Goal: Obtain resource: Download file/media

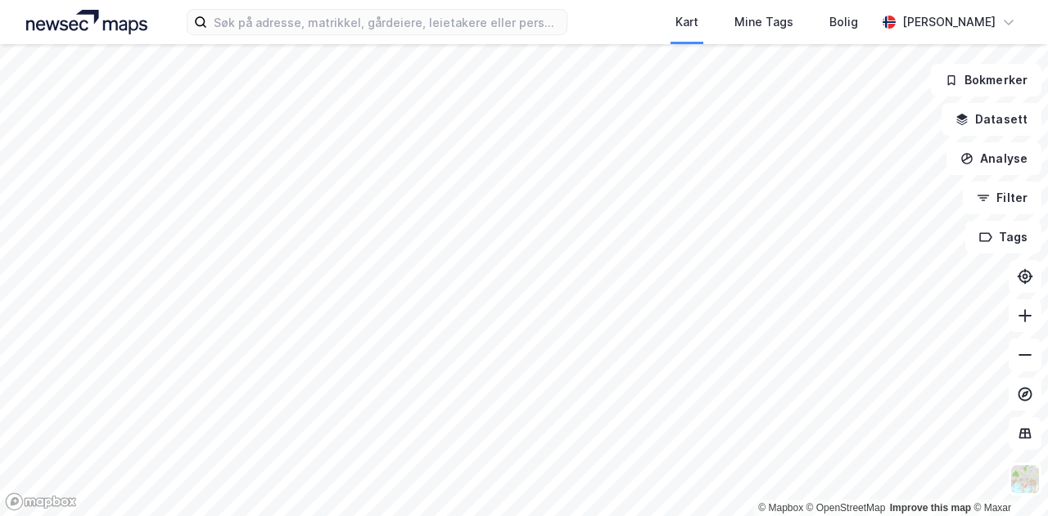
click at [672, 28] on div "Kart Mine Tags Bolig" at bounding box center [761, 22] width 230 height 44
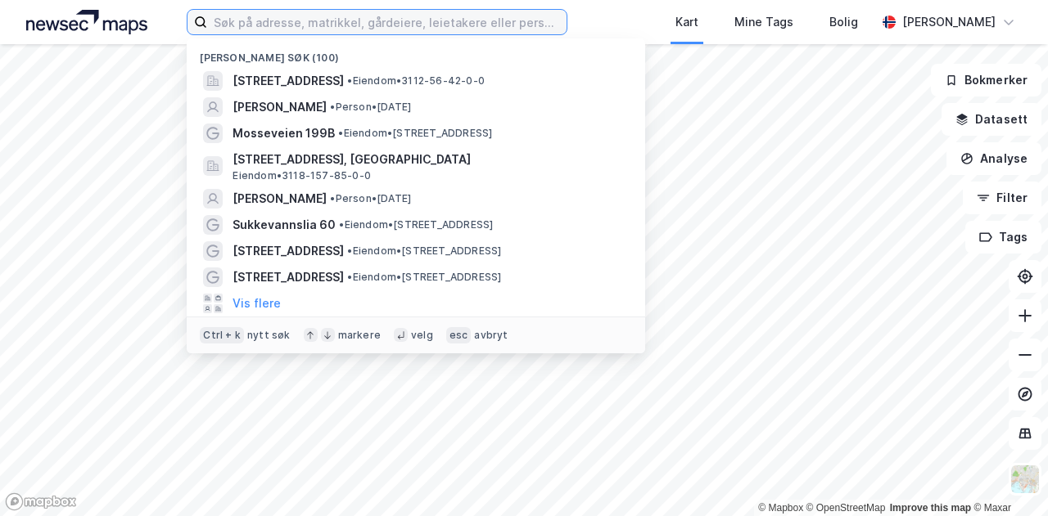
click at [494, 24] on input at bounding box center [386, 22] width 359 height 25
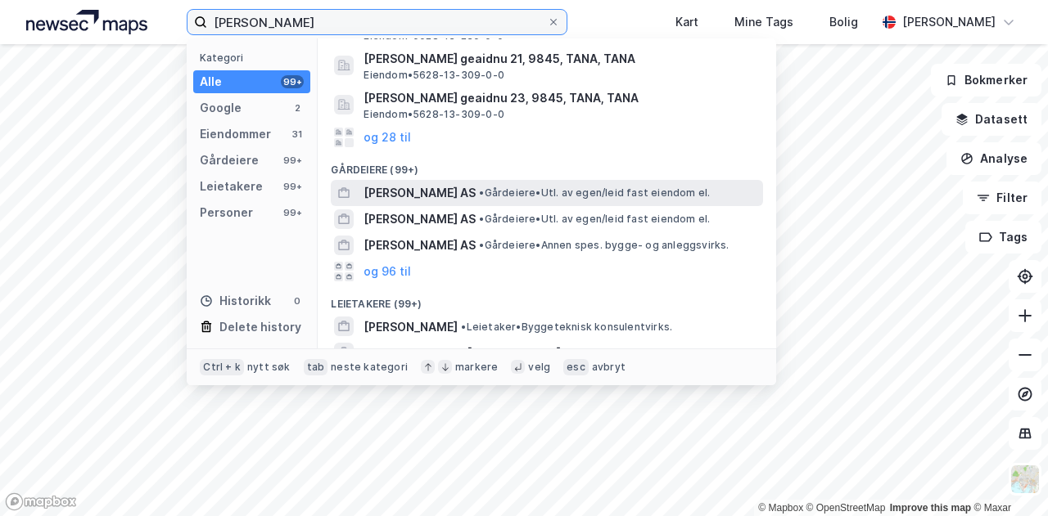
scroll to position [164, 0]
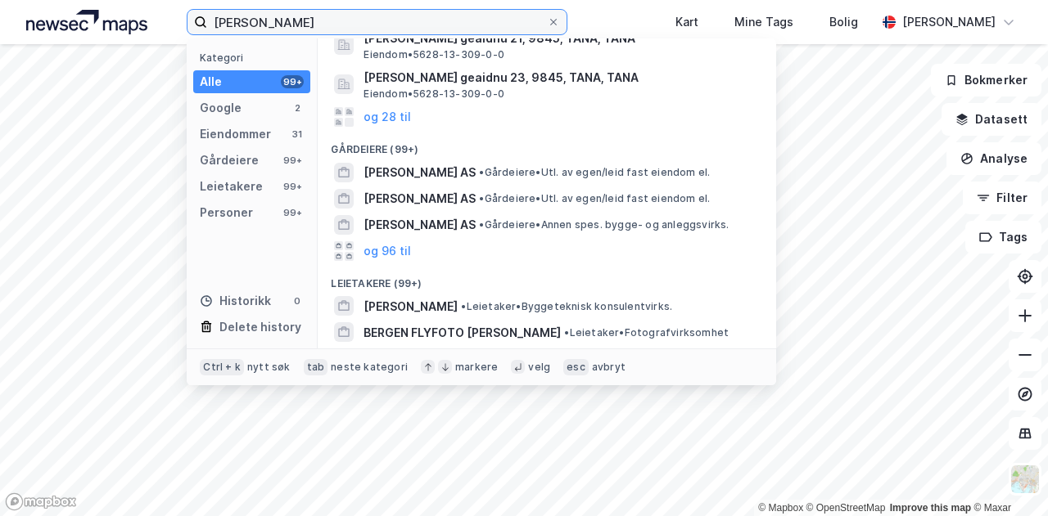
drag, startPoint x: 381, startPoint y: 19, endPoint x: 120, endPoint y: -2, distance: 261.9
click at [120, 0] on html "[PERSON_NAME] Kategori Alle 99+ Google 2 Eiendommer 31 Gårdeiere 99+ Leietakere…" at bounding box center [524, 258] width 1048 height 516
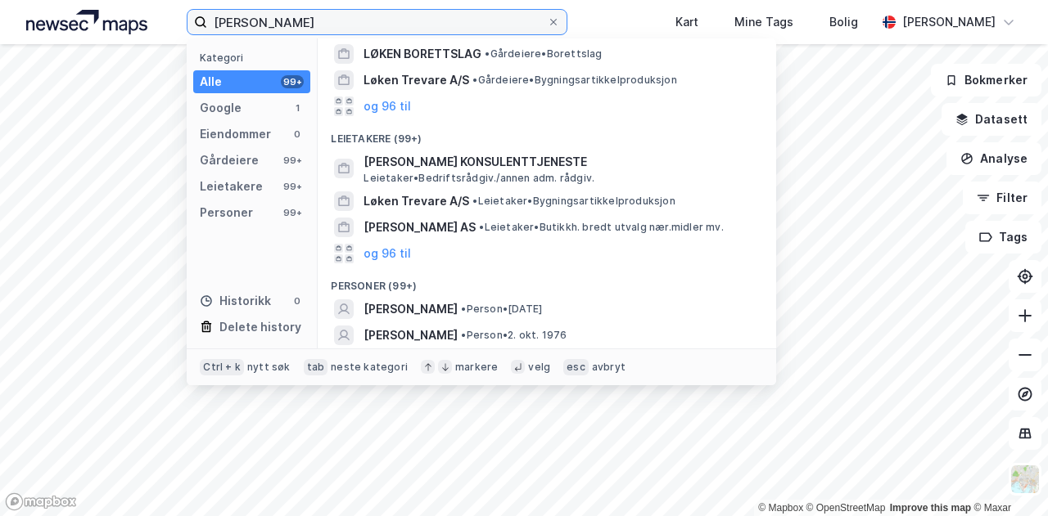
scroll to position [160, 0]
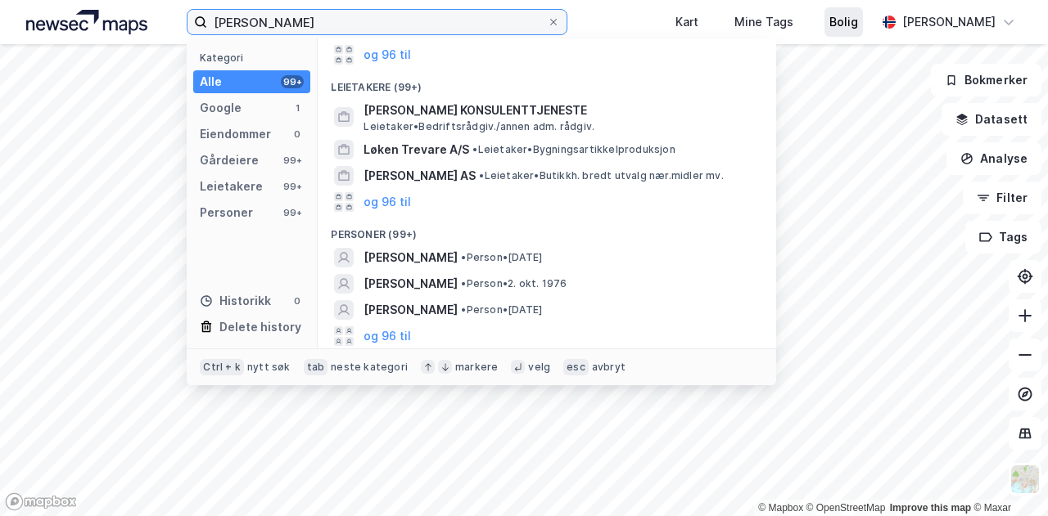
type input "[PERSON_NAME]"
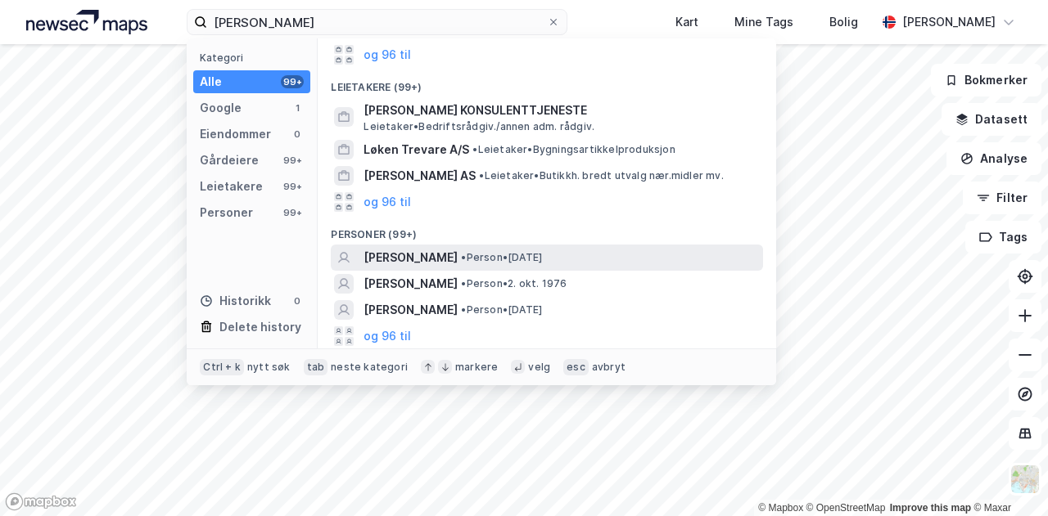
click at [412, 250] on span "[PERSON_NAME]" at bounding box center [410, 258] width 94 height 20
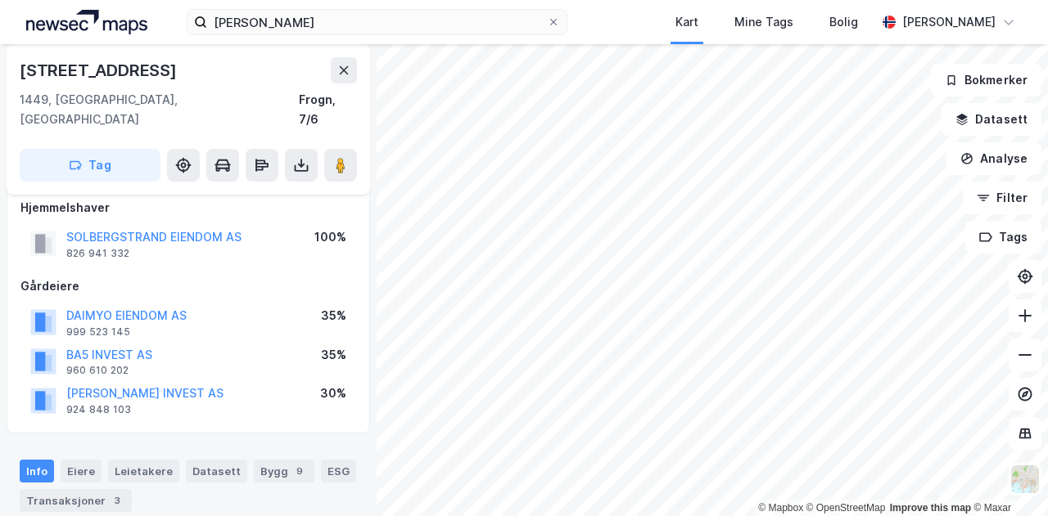
scroll to position [15, 0]
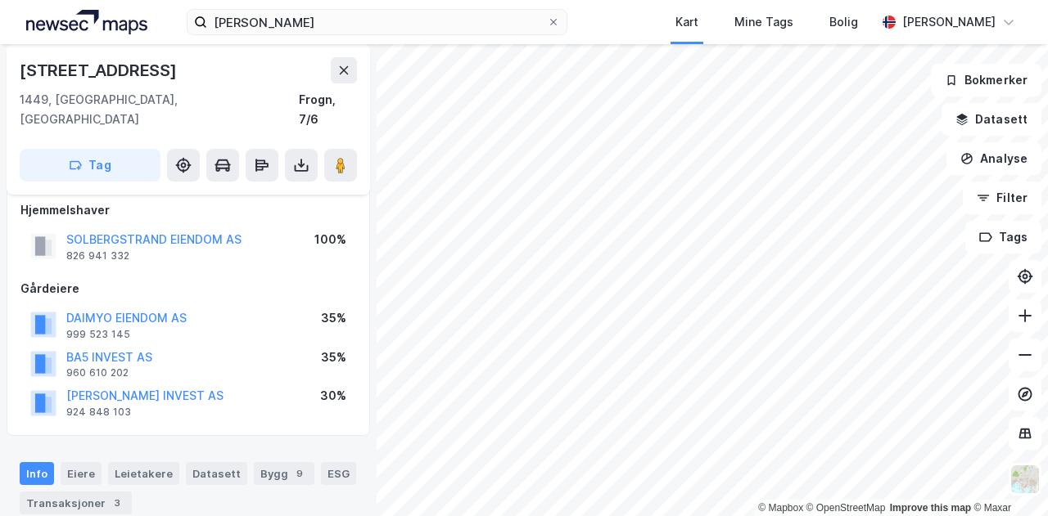
drag, startPoint x: 221, startPoint y: 65, endPoint x: 0, endPoint y: 60, distance: 221.1
click at [0, 60] on div "[STREET_ADDRESS] 1449, [GEOGRAPHIC_DATA], [GEOGRAPHIC_DATA], 7/6 Tag Hjemmelsha…" at bounding box center [188, 280] width 376 height 472
click at [185, 104] on div "1449, [GEOGRAPHIC_DATA], Akershus Frogn, 7/6" at bounding box center [188, 109] width 337 height 39
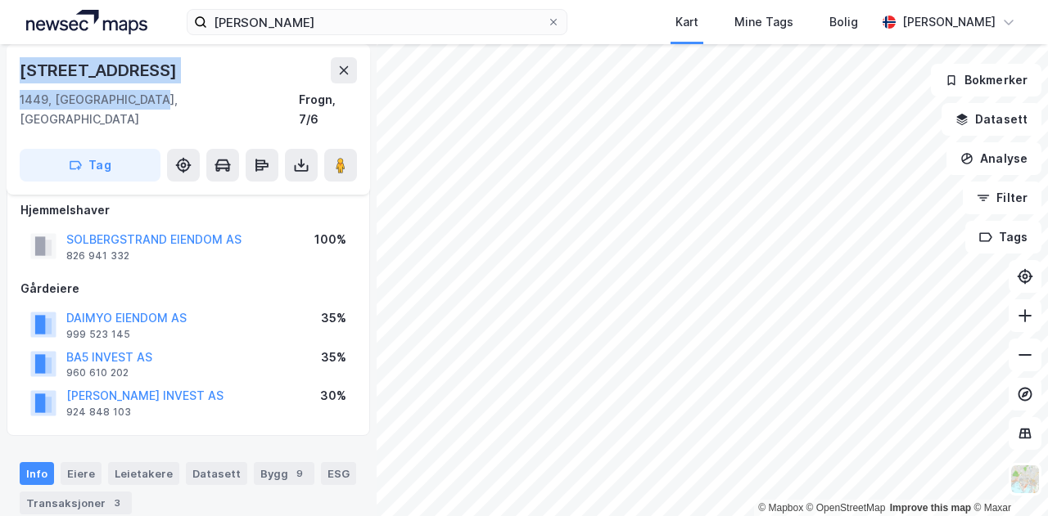
drag, startPoint x: 185, startPoint y: 104, endPoint x: 12, endPoint y: 74, distance: 175.2
click at [12, 74] on div "[STREET_ADDRESS]" at bounding box center [188, 119] width 363 height 151
copy div "[STREET_ADDRESS]"
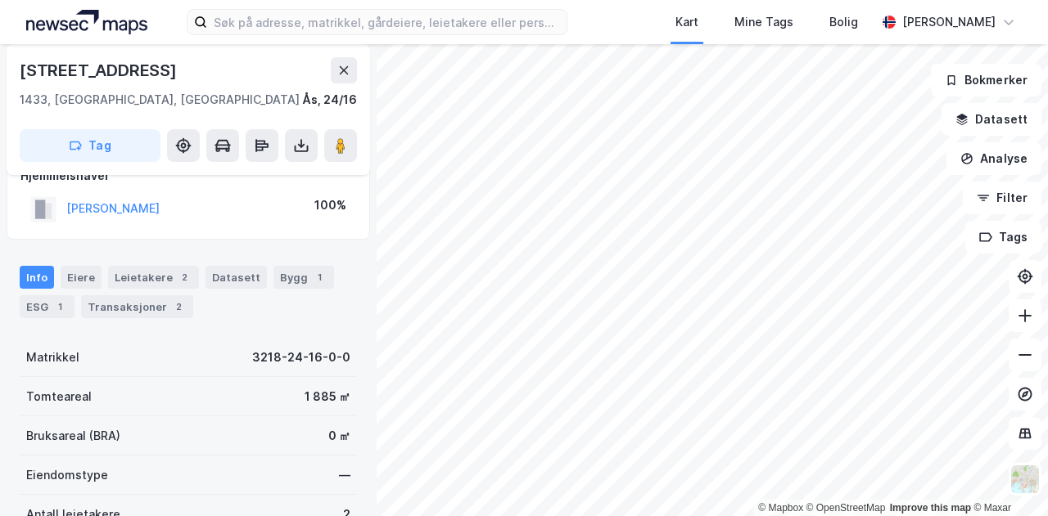
scroll to position [64, 0]
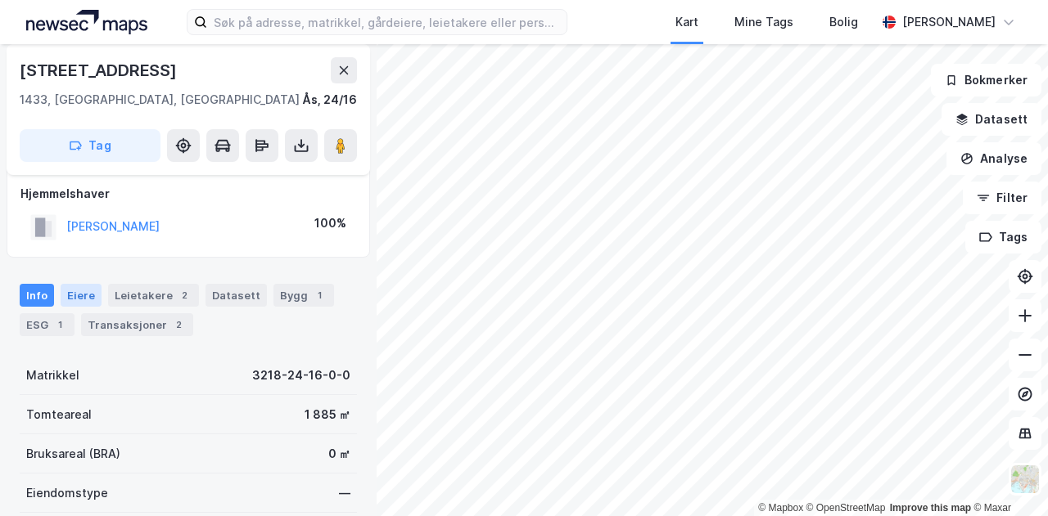
click at [71, 291] on div "Eiere" at bounding box center [81, 295] width 41 height 23
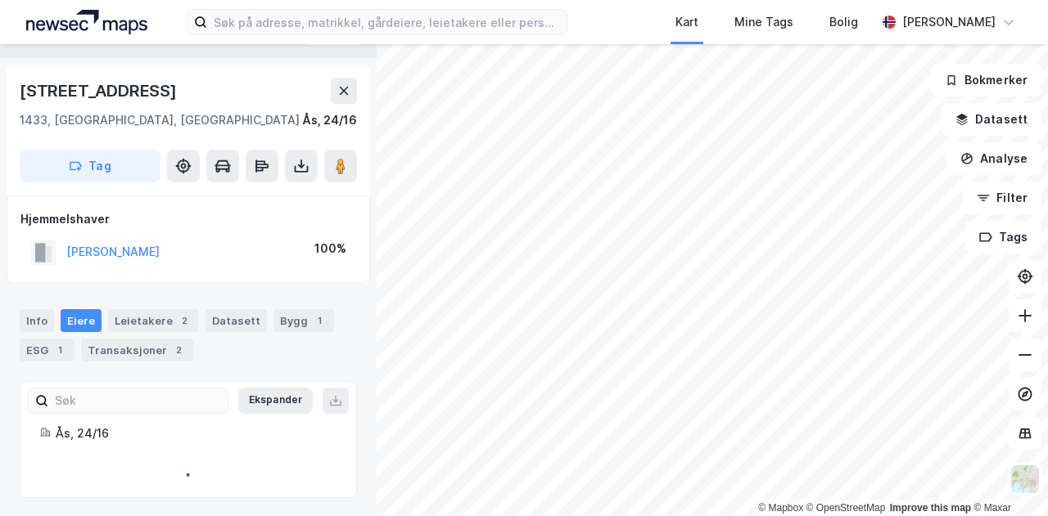
scroll to position [61, 0]
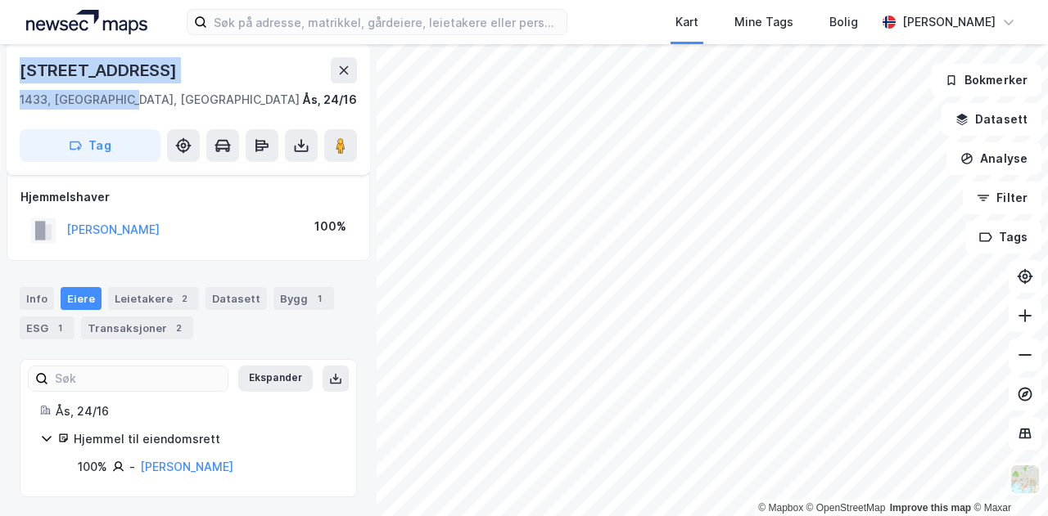
drag, startPoint x: 139, startPoint y: 101, endPoint x: 0, endPoint y: 71, distance: 142.2
click at [0, 71] on div "LØKEN ESPEN Eiendom Tilbake Kvestadveien 21 1433, Ås, Akershus Ås, 24/16 Tag Hj…" at bounding box center [188, 280] width 376 height 472
copy div "Kvestadveien 21 1433, Ås, Akershus"
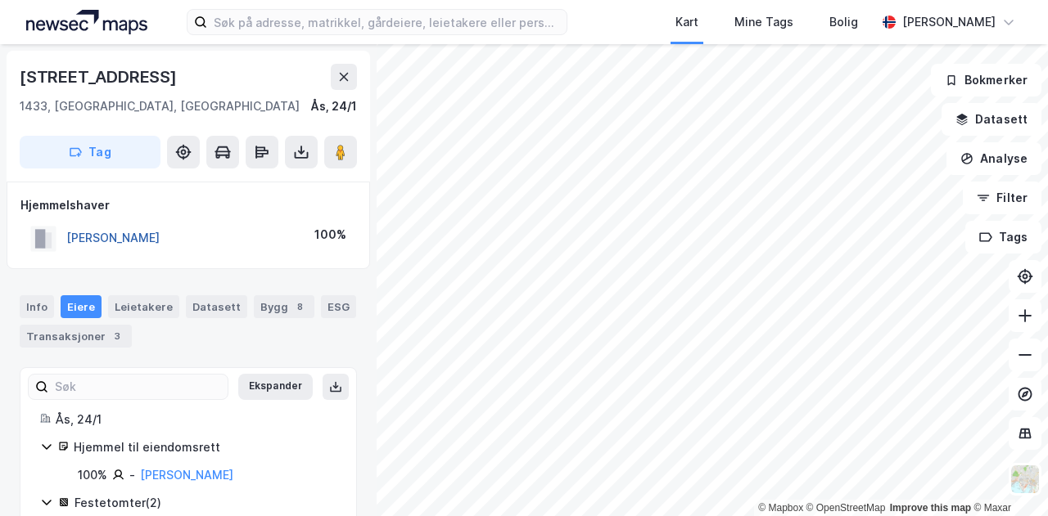
click at [0, 0] on button "LØKEN KARL MAGNUS" at bounding box center [0, 0] width 0 height 0
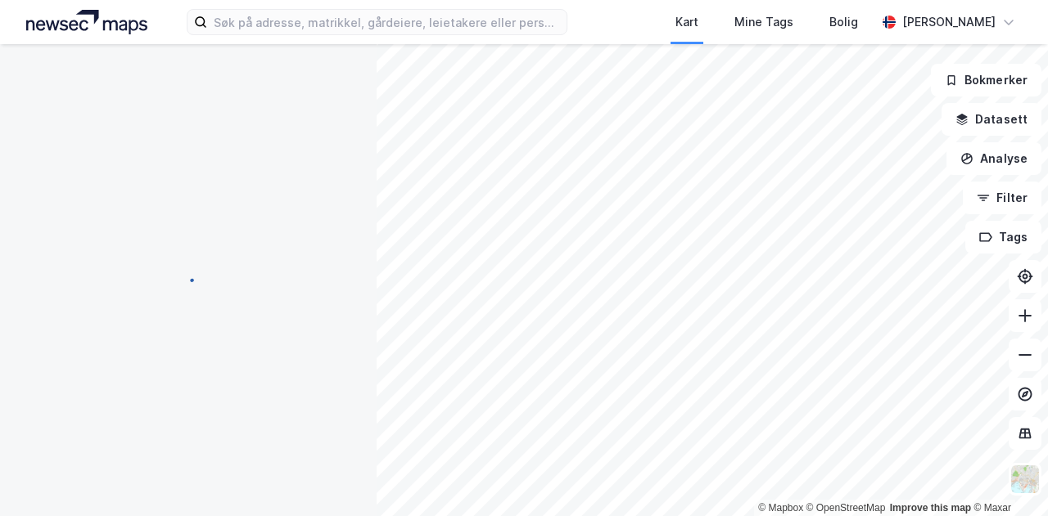
scroll to position [4, 0]
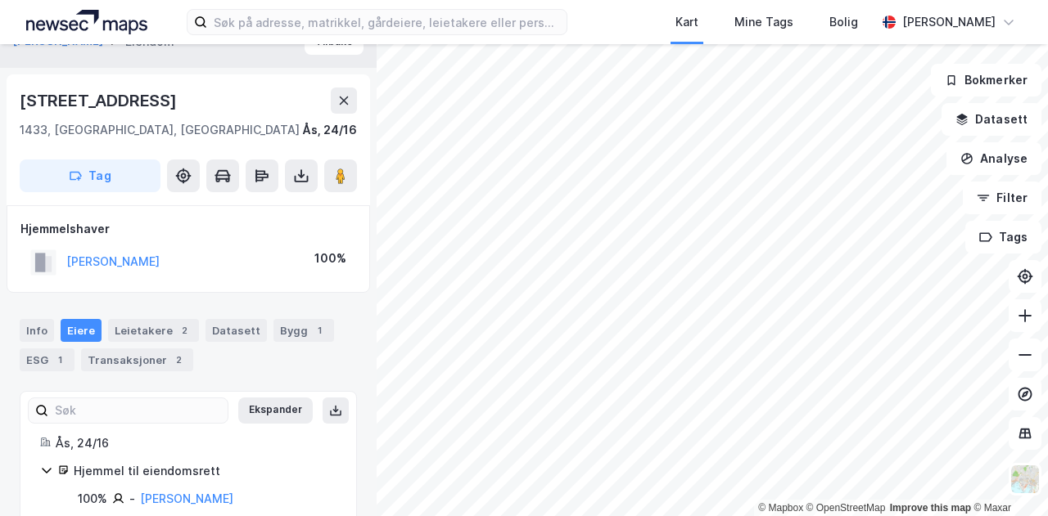
scroll to position [29, 0]
click at [0, 0] on button "[PERSON_NAME]" at bounding box center [0, 0] width 0 height 0
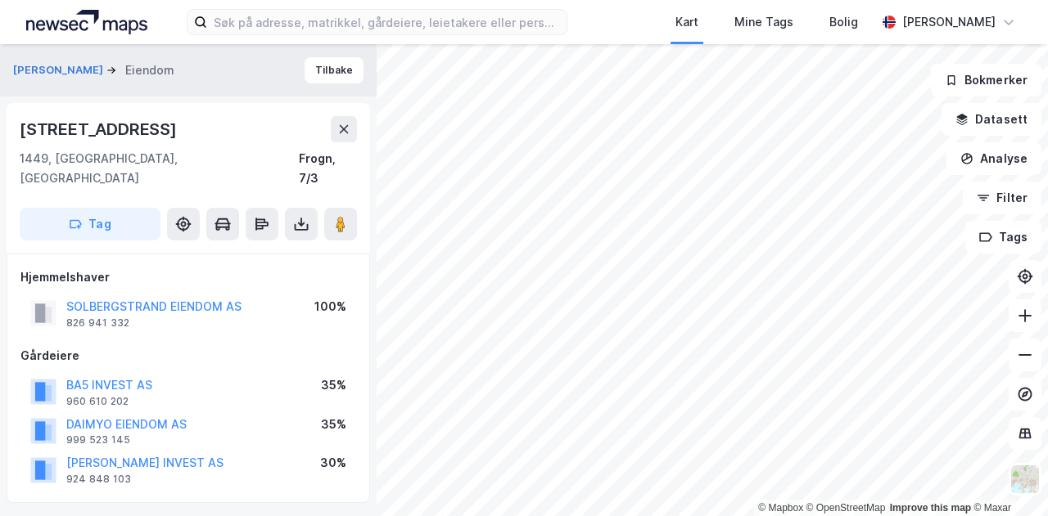
scroll to position [29, 0]
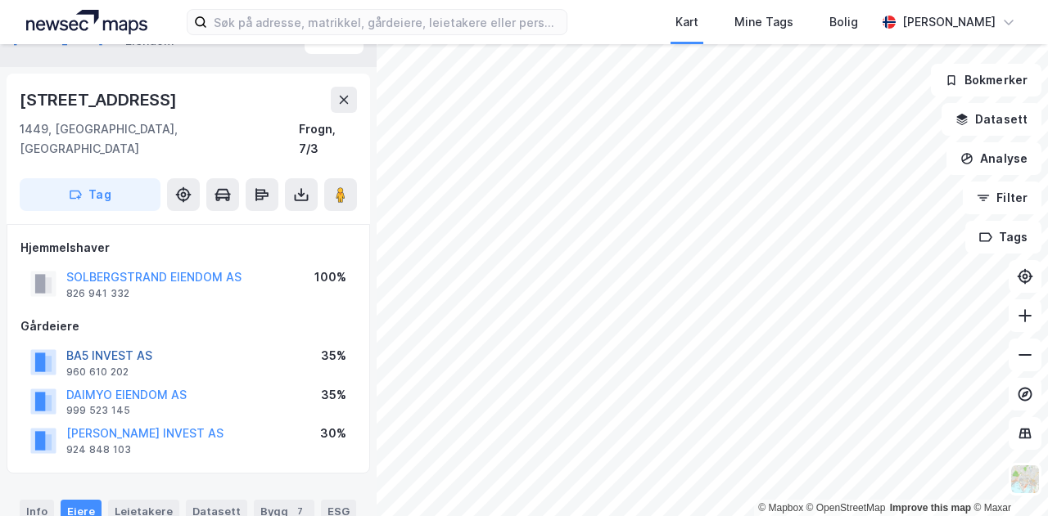
click at [0, 0] on button "BA5 INVEST AS" at bounding box center [0, 0] width 0 height 0
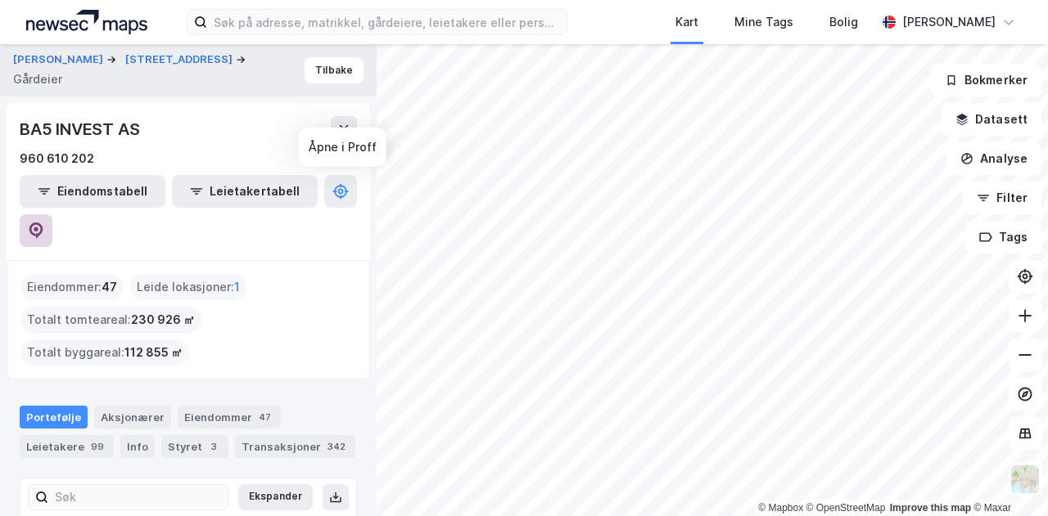
click at [43, 223] on icon at bounding box center [36, 231] width 14 height 16
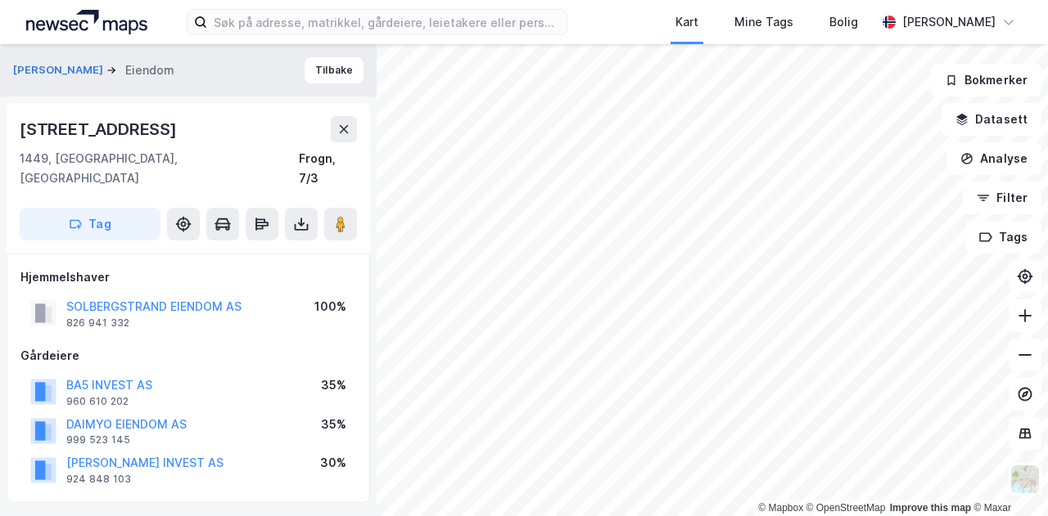
scroll to position [29, 0]
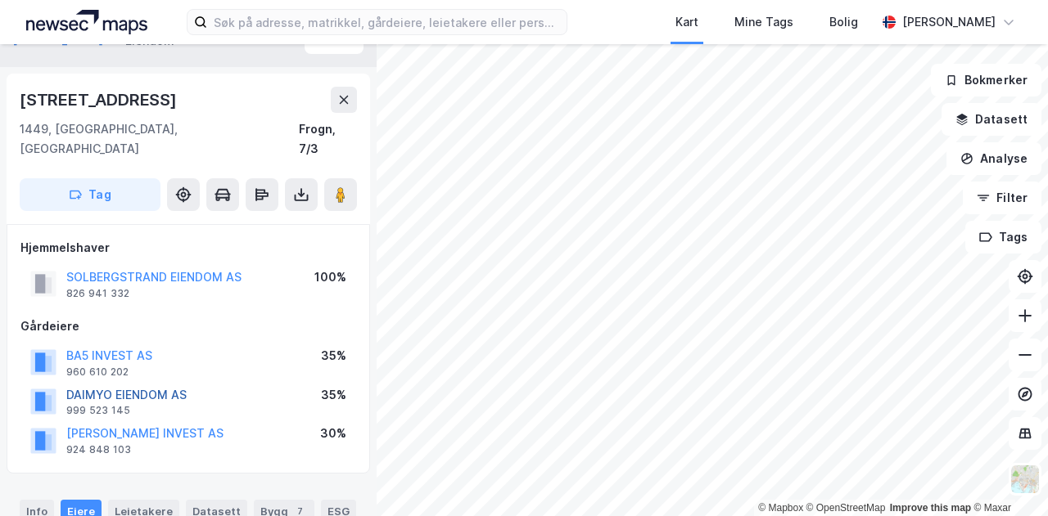
click at [0, 0] on button "DAIMYO EIENDOM AS" at bounding box center [0, 0] width 0 height 0
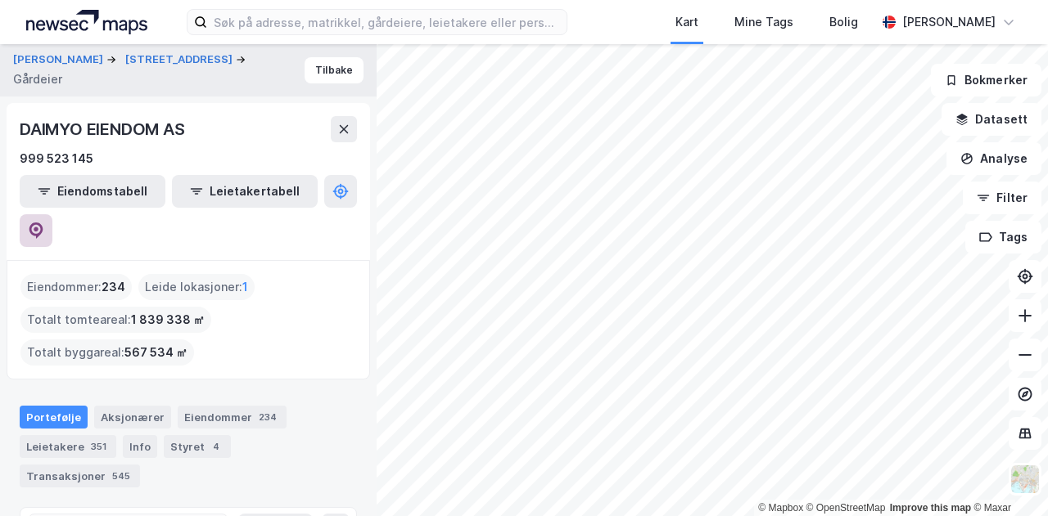
click at [44, 223] on icon at bounding box center [36, 231] width 16 height 16
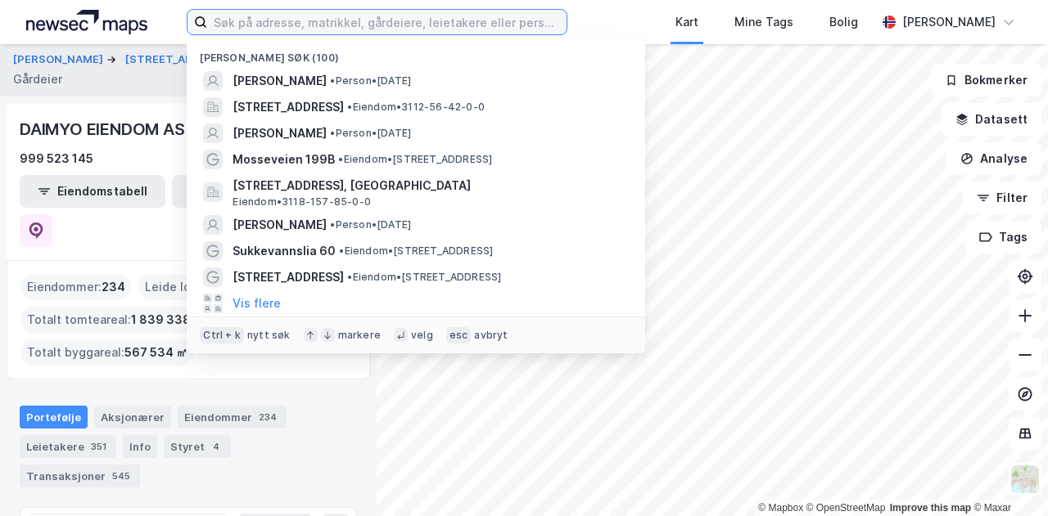
click at [290, 17] on input at bounding box center [386, 22] width 359 height 25
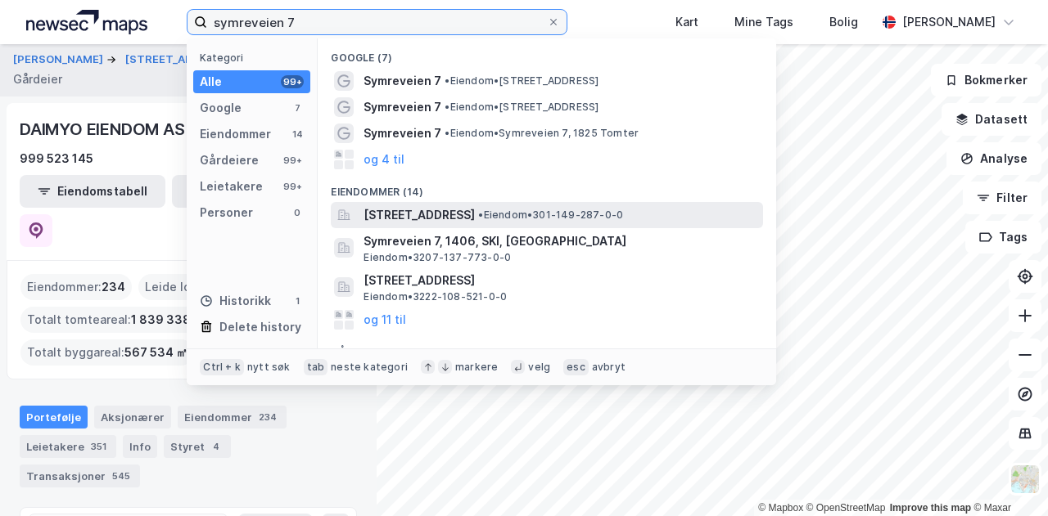
type input "symreveien 7"
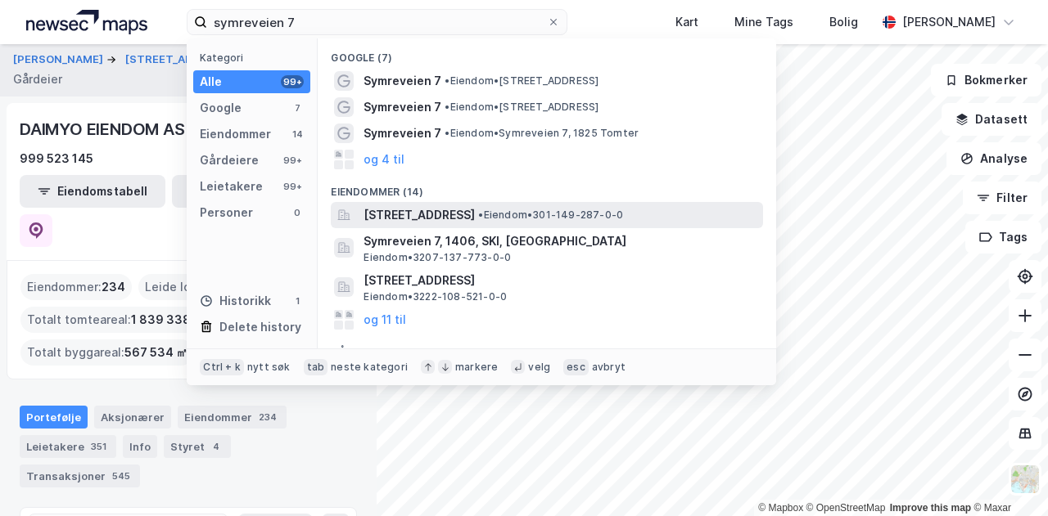
click at [446, 212] on span "Symreveien 7, 1182, OSLO, OSLO" at bounding box center [418, 215] width 111 height 20
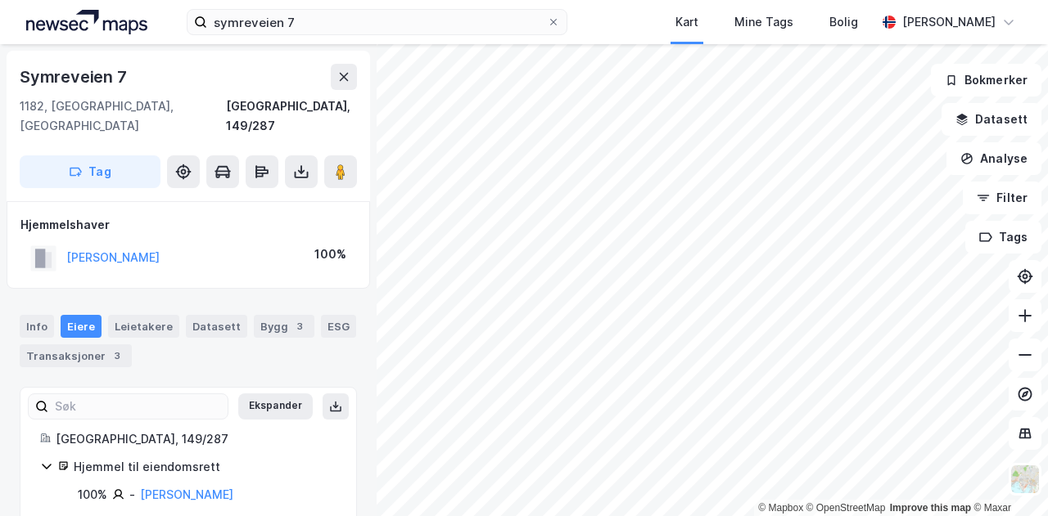
scroll to position [8, 0]
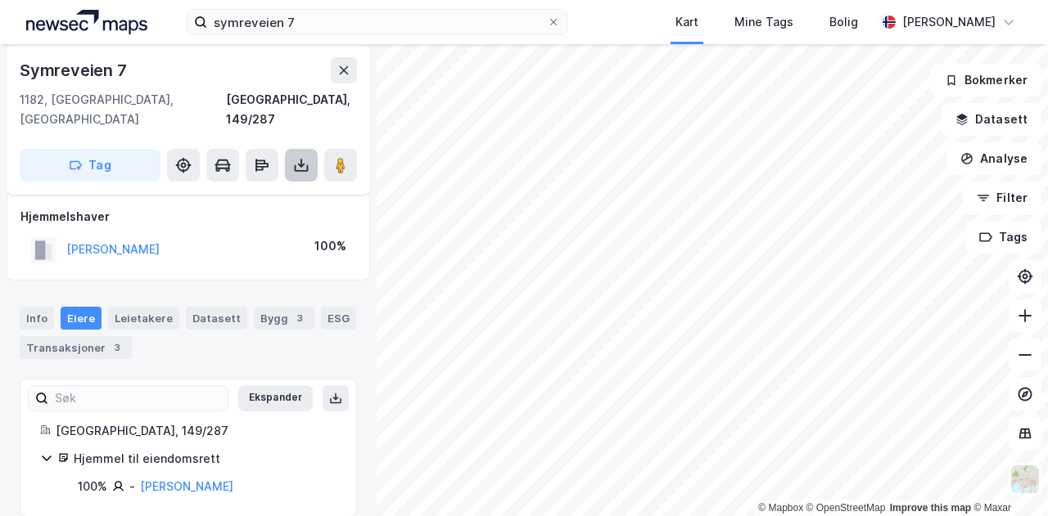
click at [297, 157] on icon at bounding box center [301, 165] width 16 height 16
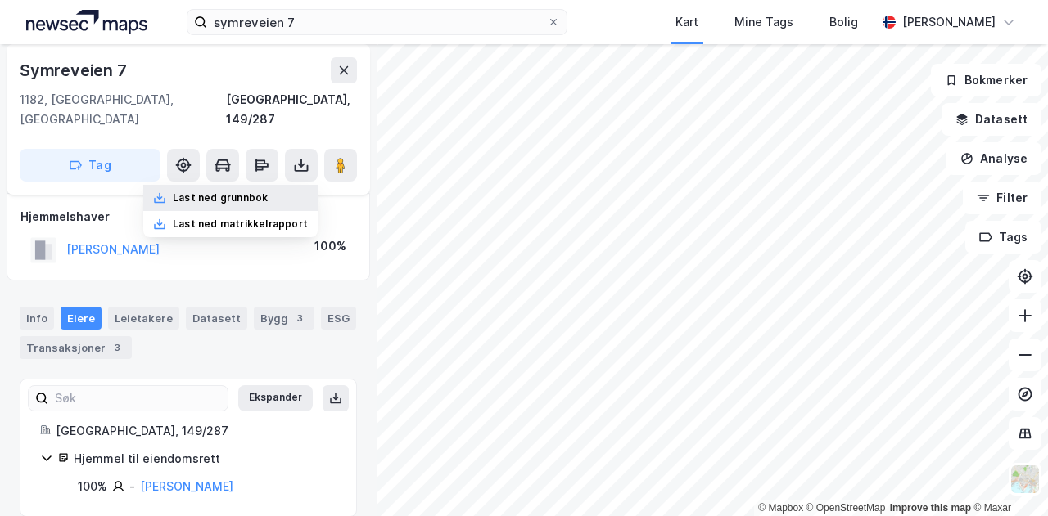
click at [250, 192] on div "Last ned grunnbok" at bounding box center [220, 198] width 95 height 13
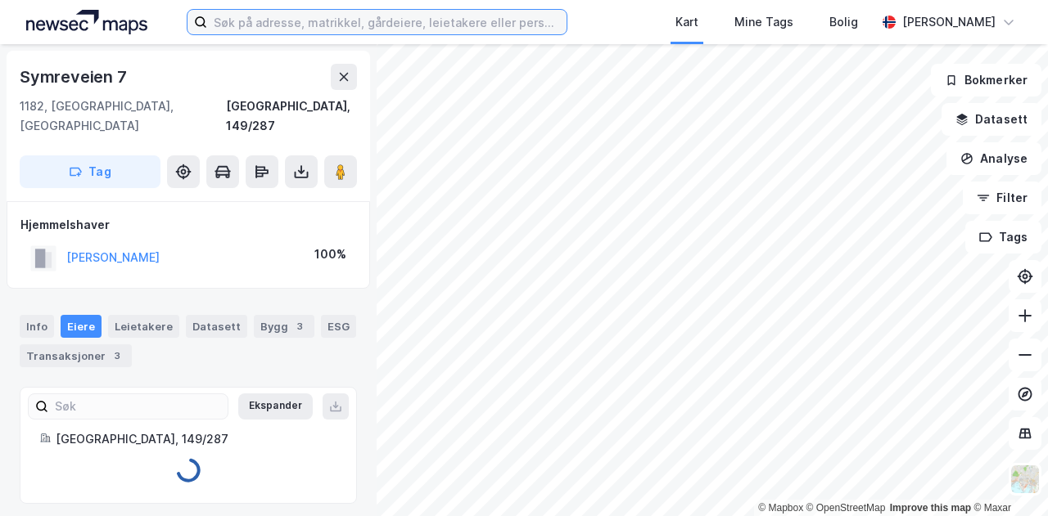
click at [453, 22] on input at bounding box center [386, 22] width 359 height 25
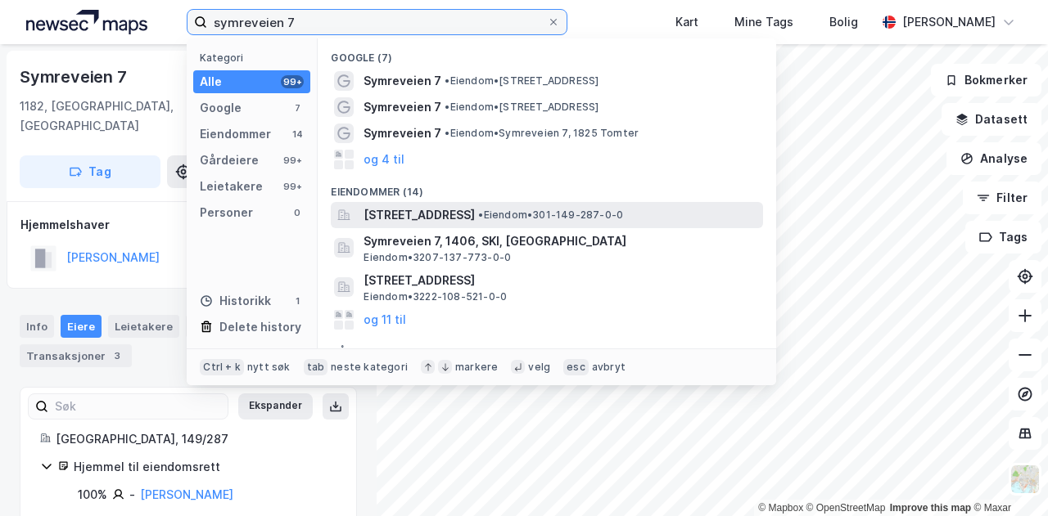
type input "symreveien 7"
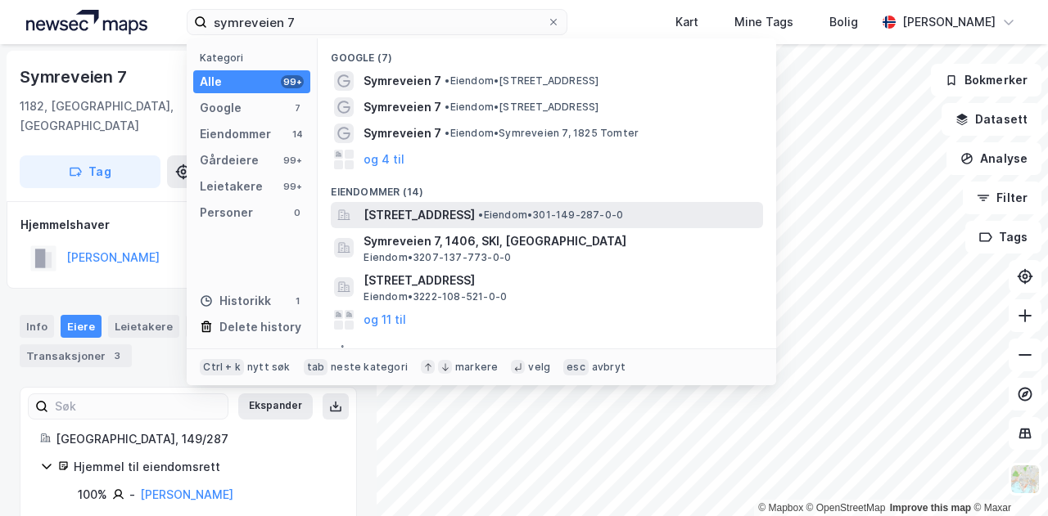
click at [475, 209] on span "Symreveien 7, 1182, OSLO, OSLO" at bounding box center [418, 215] width 111 height 20
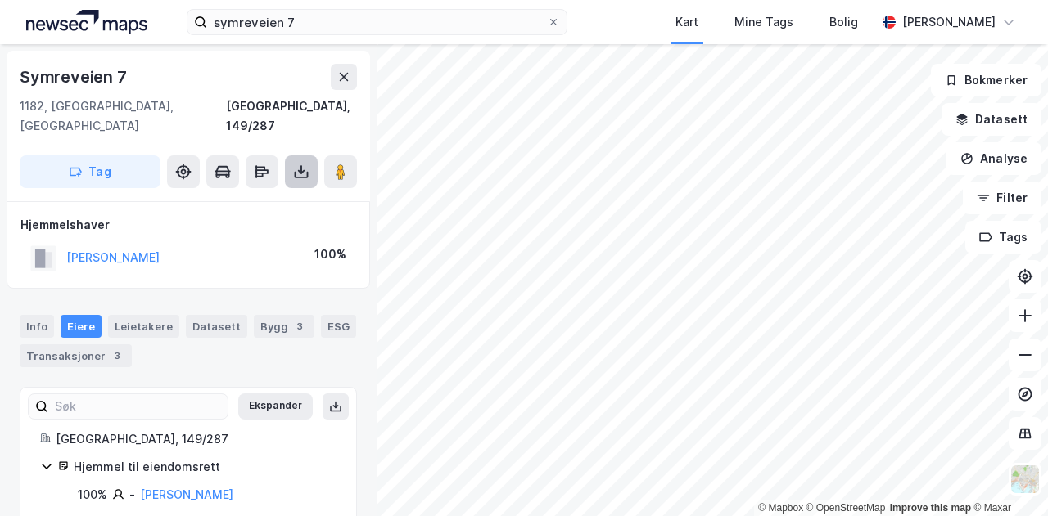
click at [303, 164] on icon at bounding box center [301, 172] width 16 height 16
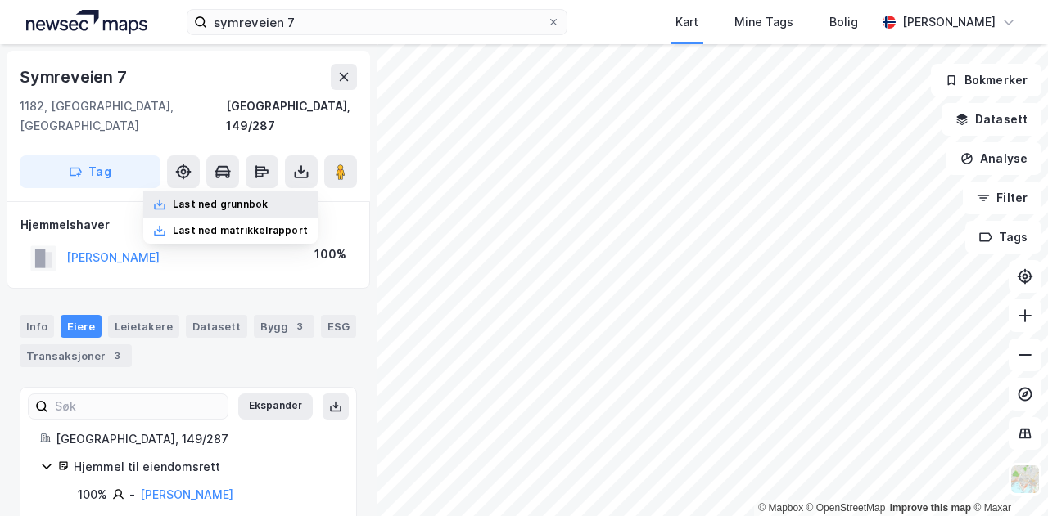
click at [242, 192] on div "Last ned grunnbok" at bounding box center [230, 205] width 174 height 26
